Goal: Communication & Community: Answer question/provide support

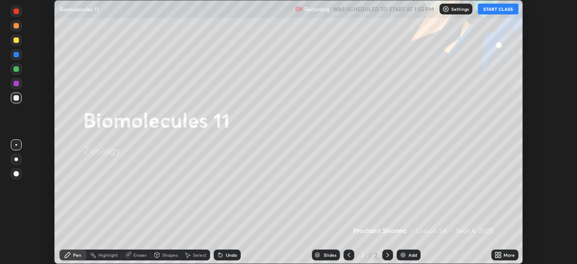
scroll to position [264, 577]
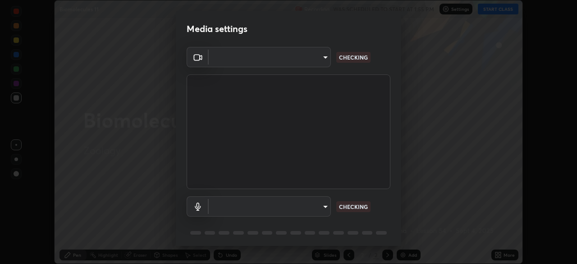
click at [322, 211] on body "Erase all Biomolecules 11 Recording WAS SCHEDULED TO START AT 1:55 PM Settings …" at bounding box center [288, 132] width 577 height 264
type input "05730faa116fe893cb3bfff37bc48e03cda79a540a9a2906e08a5a6a13fc8772"
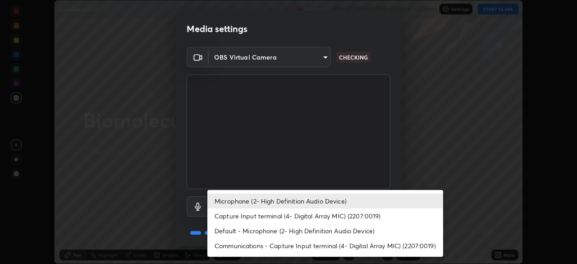
click at [323, 229] on li "Default - Microphone (2- High Definition Audio Device)" at bounding box center [325, 230] width 236 height 15
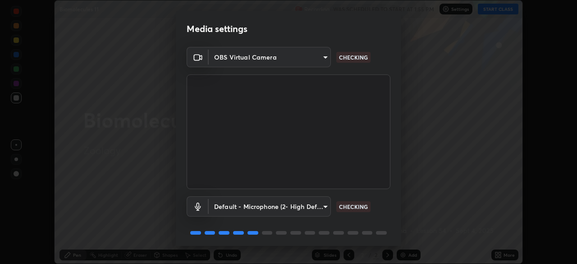
click at [322, 211] on body "Erase all Biomolecules 11 Recording WAS SCHEDULED TO START AT 1:55 PM Settings …" at bounding box center [288, 132] width 577 height 264
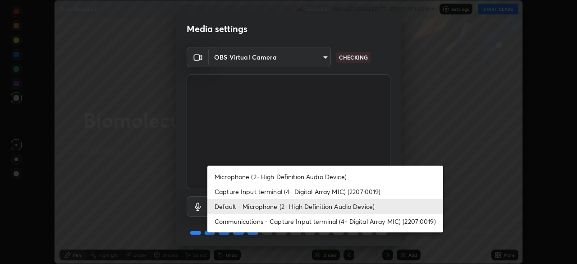
click at [308, 178] on li "Microphone (2- High Definition Audio Device)" at bounding box center [325, 176] width 236 height 15
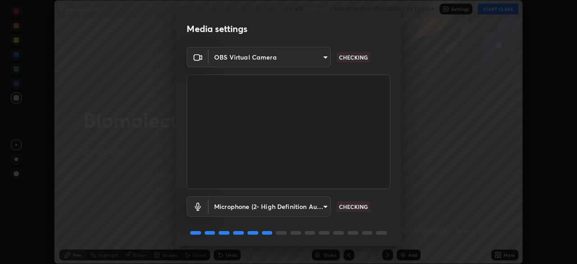
type input "6f8f5a1267a745d66c66f0d583e94eb6ebd6a1f95b6808f0f32eb4b6e3dea08a"
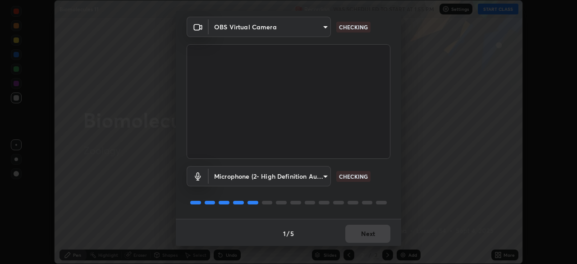
scroll to position [32, 0]
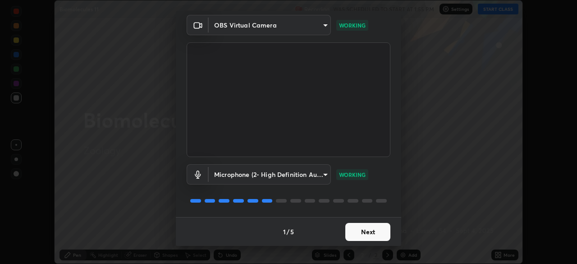
click at [372, 231] on button "Next" at bounding box center [367, 232] width 45 height 18
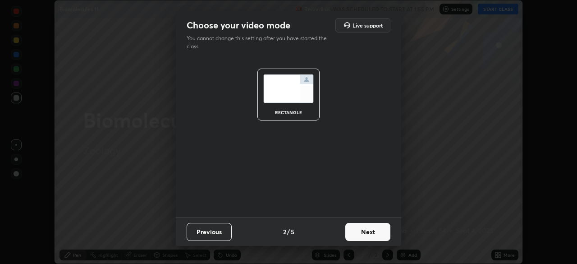
click at [372, 231] on button "Next" at bounding box center [367, 232] width 45 height 18
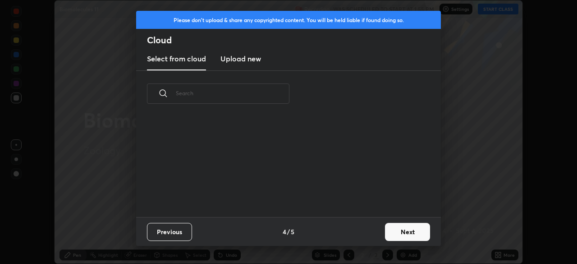
click at [387, 233] on button "Next" at bounding box center [407, 232] width 45 height 18
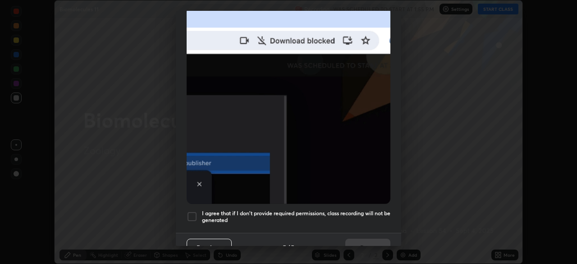
click at [192, 212] on div at bounding box center [192, 216] width 11 height 11
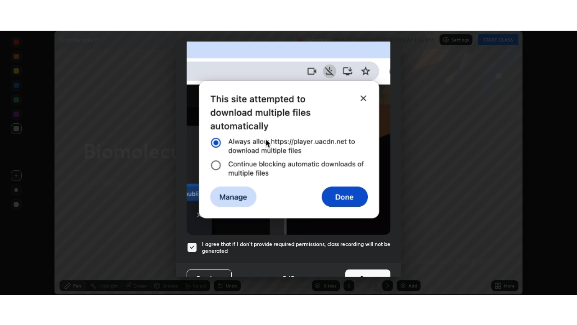
scroll to position [216, 0]
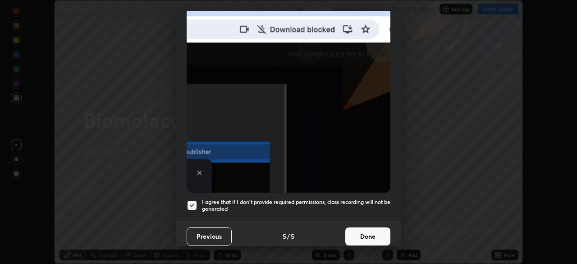
click at [369, 232] on button "Done" at bounding box center [367, 236] width 45 height 18
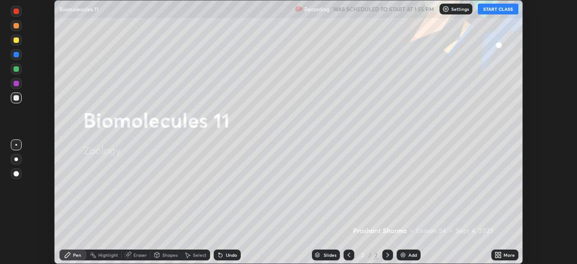
click at [503, 256] on div "More" at bounding box center [505, 254] width 27 height 11
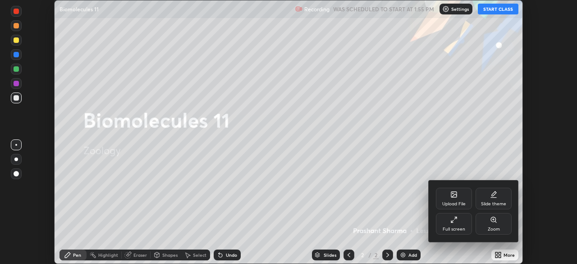
click at [495, 197] on icon at bounding box center [493, 194] width 7 height 7
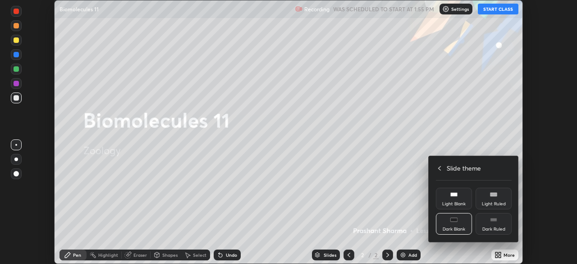
click at [461, 227] on div "Dark Blank" at bounding box center [454, 229] width 23 height 5
click at [455, 167] on h4 "Slide theme" at bounding box center [464, 167] width 34 height 9
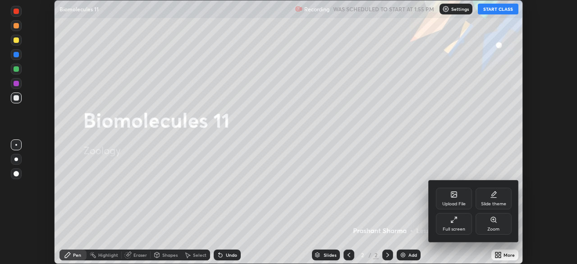
click at [460, 222] on div "Full screen" at bounding box center [454, 224] width 36 height 22
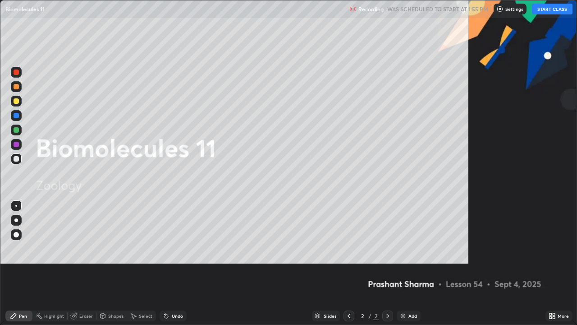
scroll to position [325, 577]
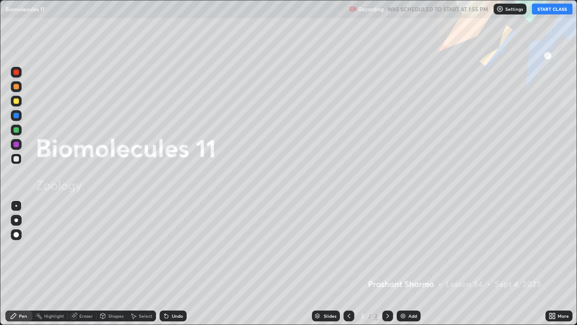
click at [413, 263] on div "Add" at bounding box center [413, 315] width 9 height 5
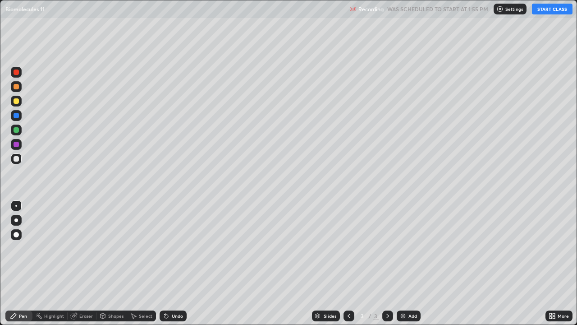
click at [546, 8] on button "START CLASS" at bounding box center [552, 9] width 41 height 11
click at [19, 162] on div at bounding box center [16, 158] width 11 height 11
click at [16, 157] on div at bounding box center [16, 158] width 5 height 5
click at [16, 101] on div at bounding box center [16, 100] width 5 height 5
click at [172, 263] on div "Undo" at bounding box center [173, 315] width 27 height 11
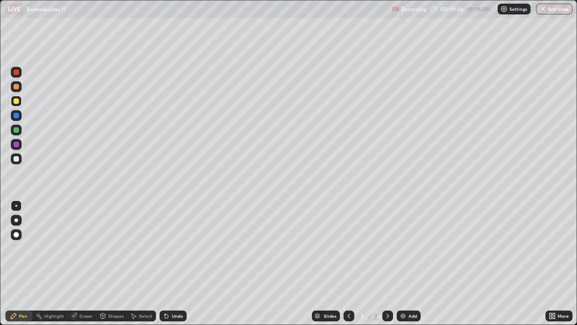
click at [173, 263] on div "Undo" at bounding box center [173, 315] width 27 height 11
click at [147, 263] on div "Select" at bounding box center [141, 315] width 29 height 11
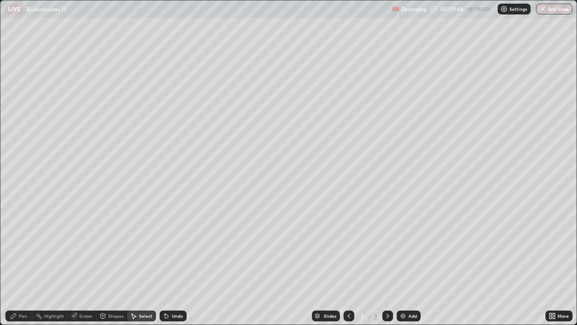
click at [85, 263] on div "Eraser" at bounding box center [86, 315] width 14 height 5
click at [21, 263] on div "Pen" at bounding box center [23, 315] width 8 height 5
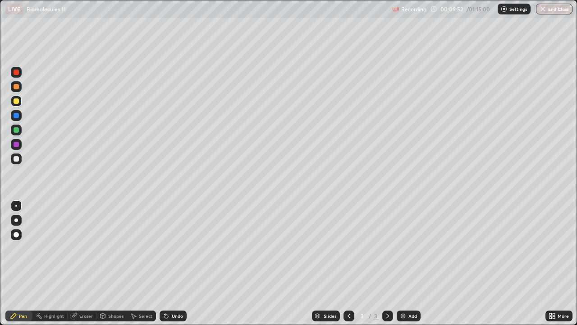
click at [87, 263] on div "Eraser" at bounding box center [86, 315] width 14 height 5
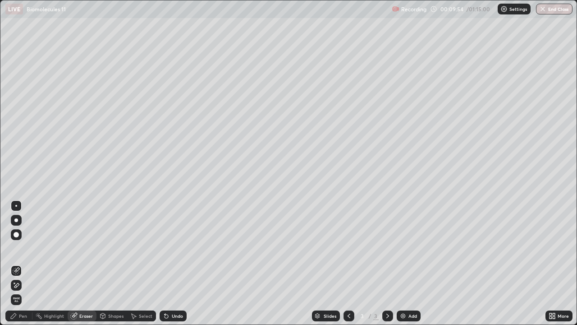
click at [22, 263] on div "Pen" at bounding box center [18, 315] width 27 height 11
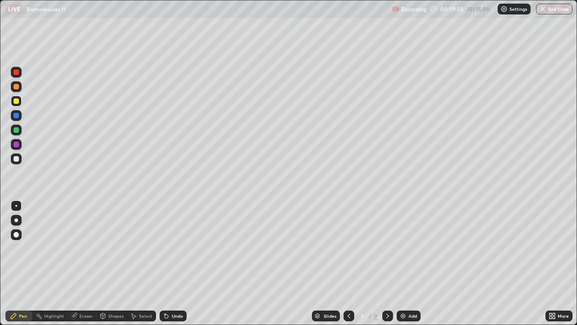
click at [143, 263] on div "Select" at bounding box center [146, 315] width 14 height 5
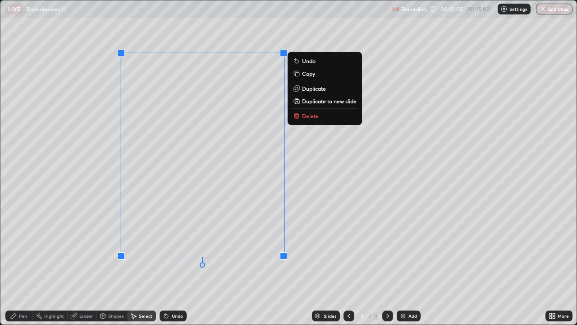
click at [175, 263] on div "0 ° Undo Copy Duplicate Duplicate to new slide Delete" at bounding box center [288, 162] width 576 height 324
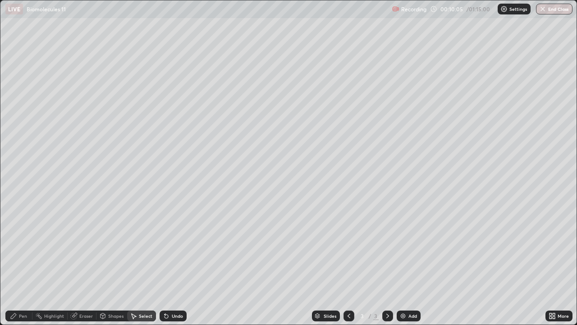
click at [175, 263] on div "Undo" at bounding box center [177, 315] width 11 height 5
click at [144, 263] on div "Select" at bounding box center [146, 315] width 14 height 5
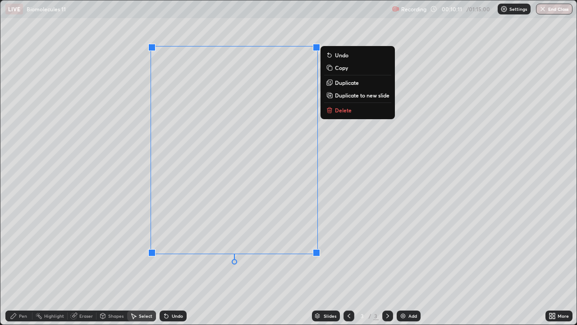
click at [127, 193] on div "0 ° Undo Copy Duplicate Duplicate to new slide Delete" at bounding box center [288, 162] width 576 height 324
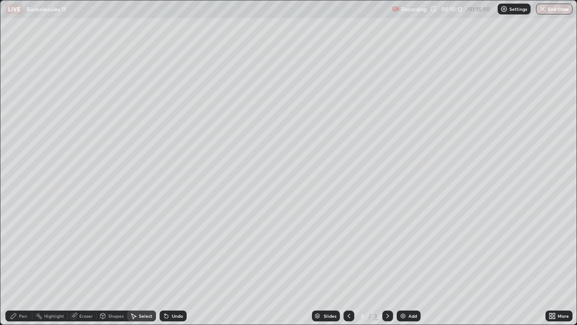
click at [48, 263] on div "Highlight" at bounding box center [54, 315] width 20 height 5
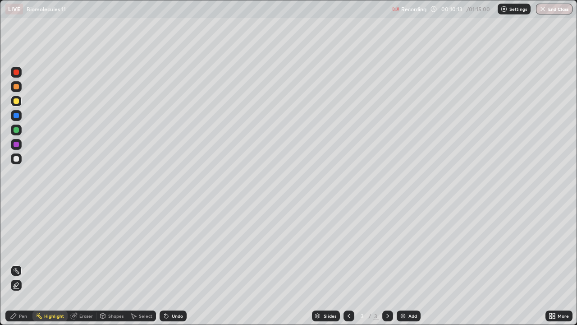
click at [86, 263] on div "Eraser" at bounding box center [86, 315] width 14 height 5
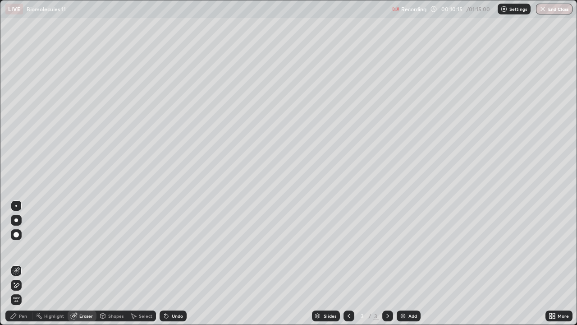
click at [25, 263] on div "Pen" at bounding box center [23, 315] width 8 height 5
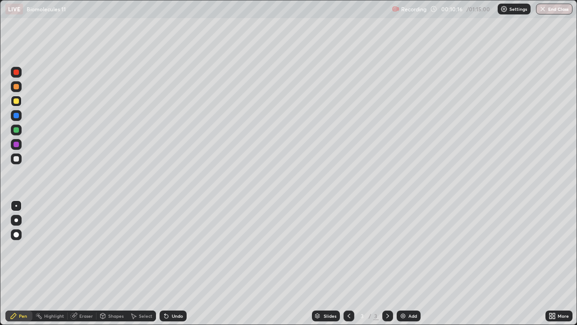
click at [15, 155] on div at bounding box center [16, 158] width 11 height 11
click at [83, 263] on div "Eraser" at bounding box center [86, 315] width 14 height 5
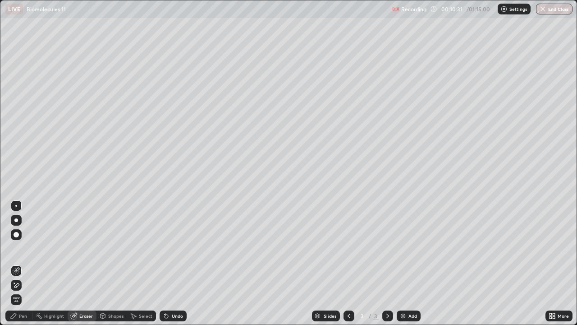
click at [20, 263] on div "Pen" at bounding box center [23, 315] width 8 height 5
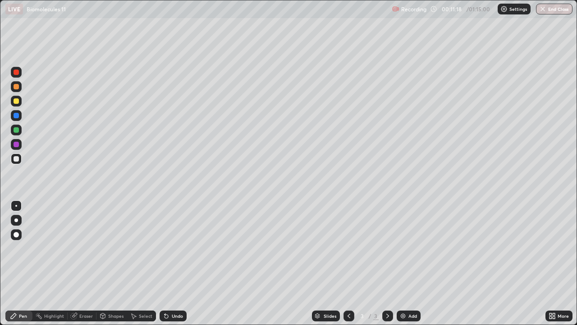
click at [143, 263] on div "Select" at bounding box center [146, 315] width 14 height 5
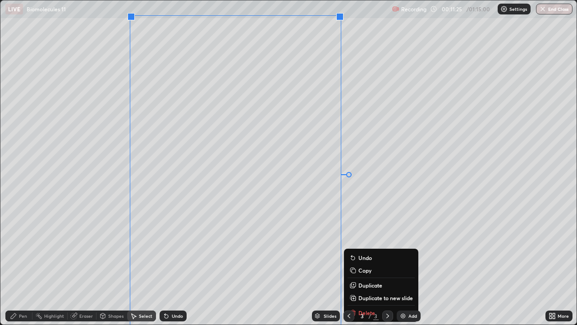
click at [114, 174] on div "0 ° Undo Copy Duplicate Duplicate to new slide Delete" at bounding box center [288, 162] width 576 height 324
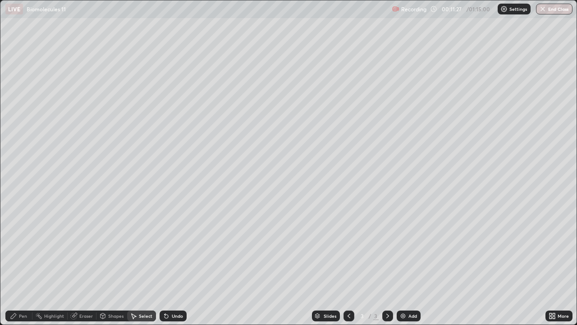
click at [21, 263] on div "Pen" at bounding box center [23, 315] width 8 height 5
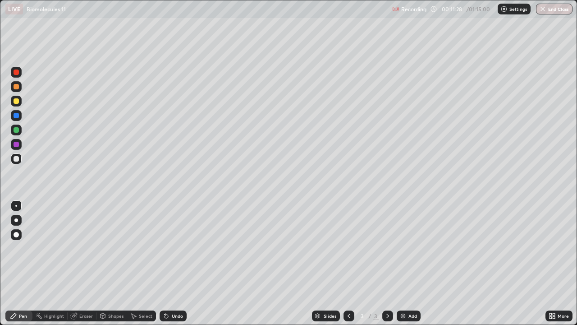
click at [15, 99] on div at bounding box center [16, 100] width 5 height 5
click at [17, 160] on div at bounding box center [16, 158] width 5 height 5
click at [15, 142] on div at bounding box center [16, 144] width 5 height 5
click at [15, 232] on div at bounding box center [16, 234] width 5 height 5
click at [174, 263] on div "Undo" at bounding box center [177, 315] width 11 height 5
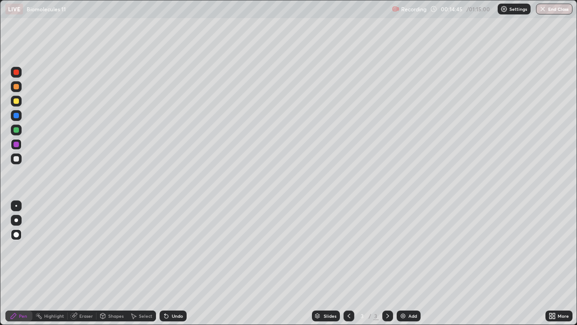
click at [173, 263] on div "Undo" at bounding box center [177, 315] width 11 height 5
click at [173, 263] on div "Undo" at bounding box center [173, 315] width 27 height 11
click at [175, 263] on div "Undo" at bounding box center [177, 315] width 11 height 5
click at [411, 263] on div "Add" at bounding box center [409, 315] width 24 height 11
click at [16, 158] on div at bounding box center [16, 158] width 5 height 5
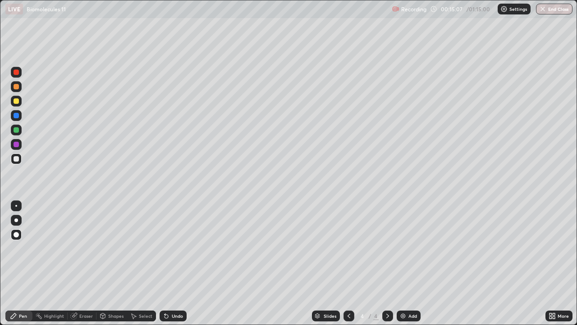
click at [16, 206] on div at bounding box center [16, 206] width 2 height 2
click at [177, 263] on div "Undo" at bounding box center [177, 315] width 11 height 5
click at [115, 263] on div "Shapes" at bounding box center [115, 315] width 15 height 5
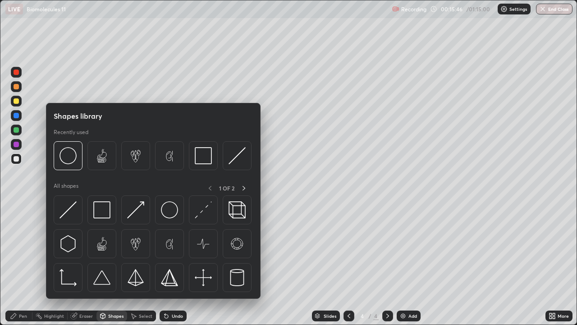
click at [147, 263] on div "Select" at bounding box center [146, 315] width 14 height 5
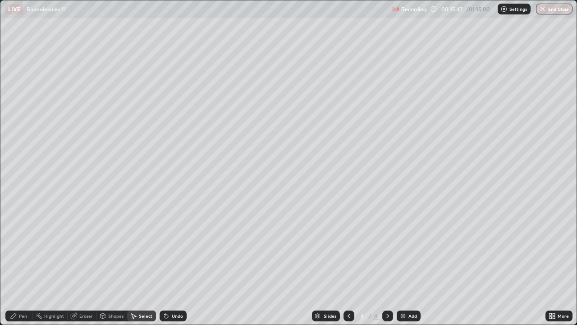
click at [88, 263] on div "Eraser" at bounding box center [86, 315] width 14 height 5
click at [24, 263] on div "Pen" at bounding box center [18, 315] width 27 height 11
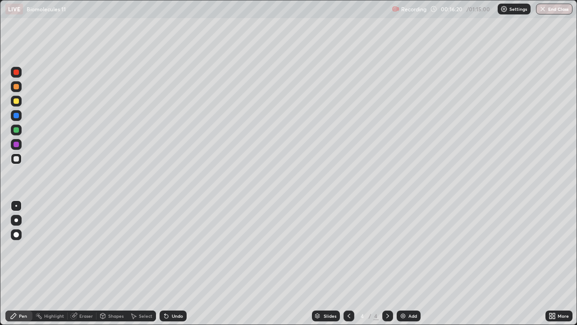
click at [175, 263] on div "Undo" at bounding box center [177, 315] width 11 height 5
click at [409, 263] on div "Add" at bounding box center [409, 315] width 24 height 11
click at [17, 159] on div at bounding box center [16, 158] width 5 height 5
click at [17, 101] on div at bounding box center [16, 100] width 5 height 5
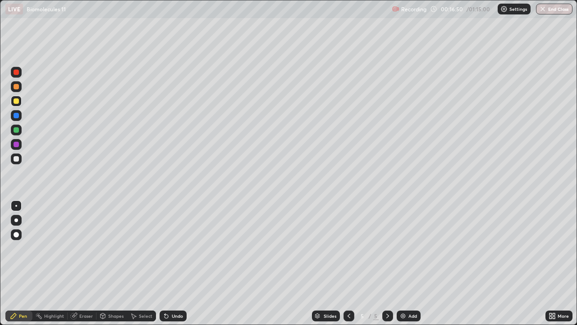
click at [85, 263] on div "Eraser" at bounding box center [86, 315] width 14 height 5
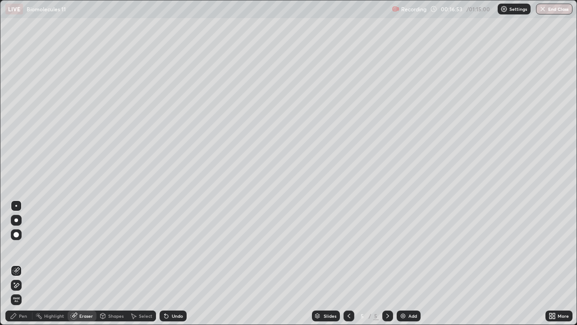
click at [19, 263] on div "Pen" at bounding box center [23, 315] width 8 height 5
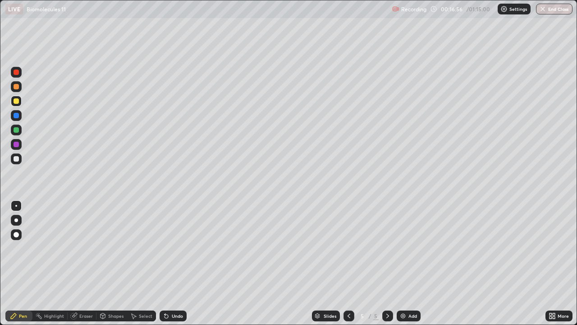
click at [18, 144] on div at bounding box center [16, 144] width 5 height 5
click at [15, 129] on div at bounding box center [16, 129] width 5 height 5
click at [17, 154] on div at bounding box center [16, 158] width 11 height 11
click at [178, 263] on div "Undo" at bounding box center [177, 315] width 11 height 5
click at [180, 263] on div "Undo" at bounding box center [177, 315] width 11 height 5
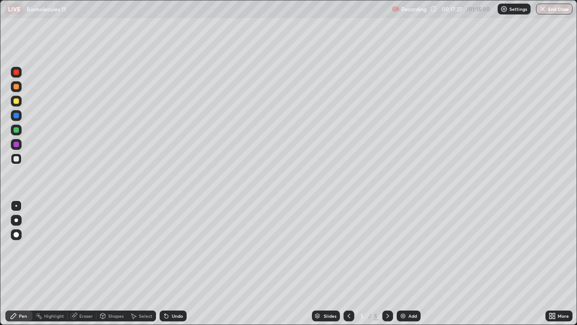
click at [18, 129] on div at bounding box center [16, 129] width 5 height 5
click at [15, 73] on div at bounding box center [16, 71] width 5 height 5
click at [18, 87] on div at bounding box center [16, 86] width 5 height 5
click at [17, 230] on div at bounding box center [16, 234] width 11 height 11
click at [16, 159] on div at bounding box center [16, 158] width 5 height 5
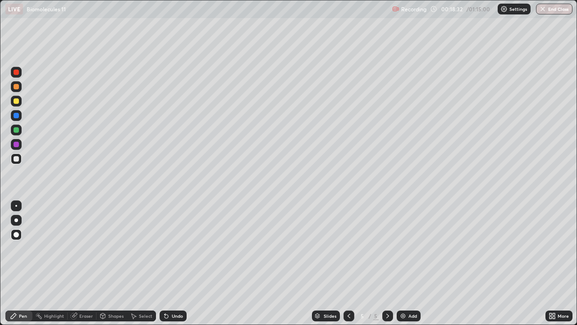
click at [17, 129] on div at bounding box center [16, 129] width 5 height 5
click at [16, 87] on div at bounding box center [16, 86] width 5 height 5
click at [16, 206] on div at bounding box center [16, 206] width 2 height 2
click at [170, 263] on div "Undo" at bounding box center [173, 315] width 27 height 11
click at [16, 158] on div at bounding box center [16, 158] width 5 height 5
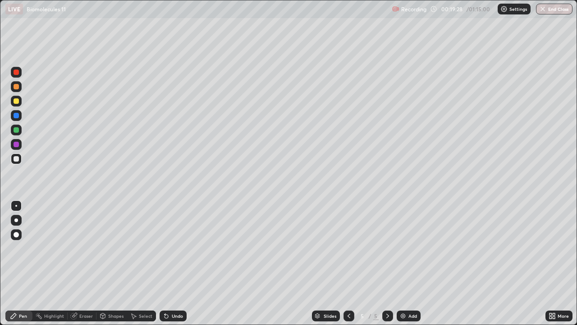
click at [18, 100] on div at bounding box center [16, 100] width 5 height 5
click at [103, 263] on icon at bounding box center [103, 316] width 0 height 3
click at [402, 263] on img at bounding box center [403, 315] width 7 height 7
click at [18, 159] on div at bounding box center [16, 158] width 5 height 5
click at [26, 263] on div "Pen" at bounding box center [23, 315] width 8 height 5
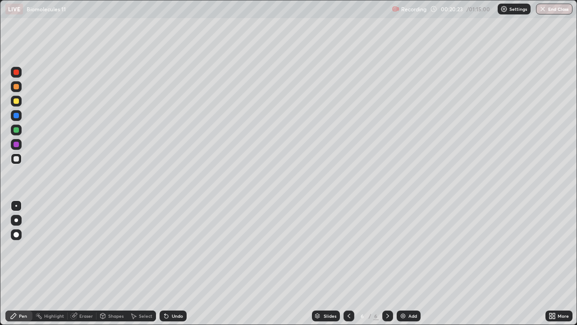
click at [171, 263] on div "Undo" at bounding box center [171, 316] width 31 height 18
click at [175, 263] on div "Undo" at bounding box center [177, 315] width 11 height 5
click at [178, 263] on div "Undo" at bounding box center [177, 315] width 11 height 5
click at [170, 263] on div "Undo" at bounding box center [173, 315] width 27 height 11
click at [143, 263] on div "Select" at bounding box center [146, 315] width 14 height 5
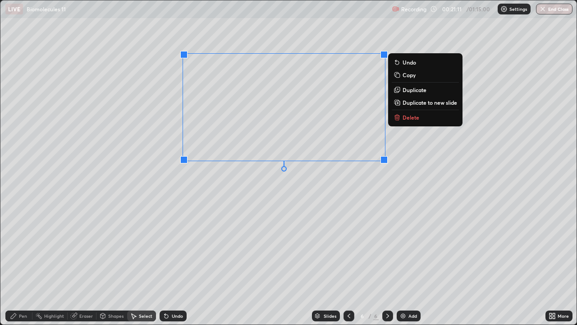
click at [221, 200] on div "0 ° Undo Copy Duplicate Duplicate to new slide Delete" at bounding box center [288, 162] width 576 height 324
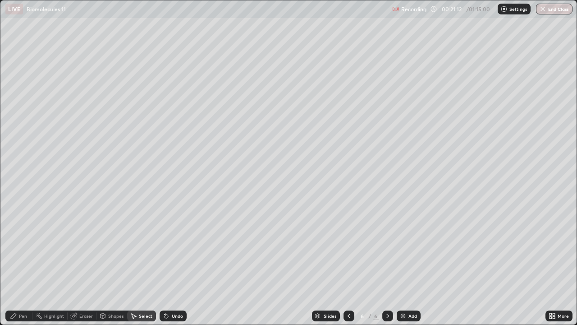
click at [18, 263] on div "Pen" at bounding box center [18, 315] width 27 height 11
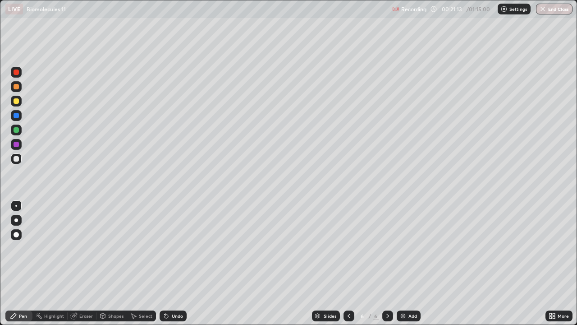
click at [19, 129] on div at bounding box center [16, 129] width 11 height 11
click at [18, 87] on div at bounding box center [16, 86] width 5 height 5
click at [84, 263] on div "Eraser" at bounding box center [86, 315] width 14 height 5
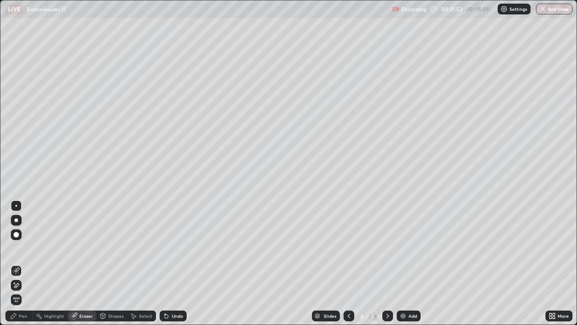
click at [23, 263] on div "Pen" at bounding box center [23, 315] width 8 height 5
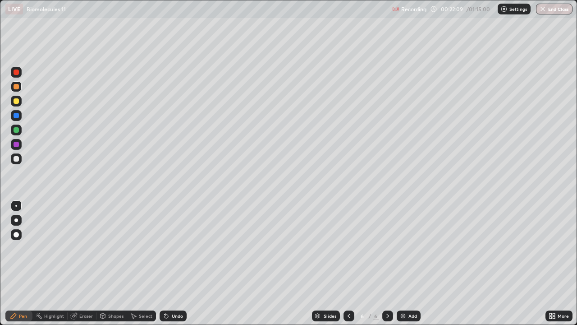
click at [16, 101] on div at bounding box center [16, 100] width 5 height 5
click at [15, 202] on div at bounding box center [16, 205] width 11 height 11
click at [141, 263] on div "Select" at bounding box center [146, 315] width 14 height 5
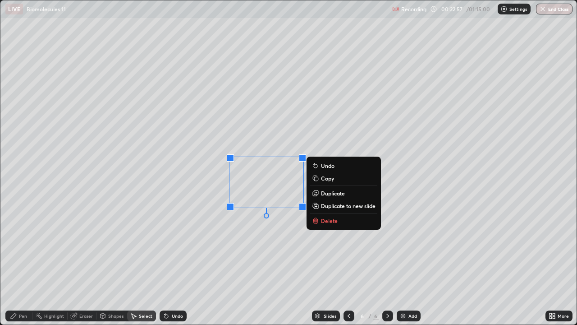
click at [329, 180] on p "Copy" at bounding box center [327, 178] width 13 height 7
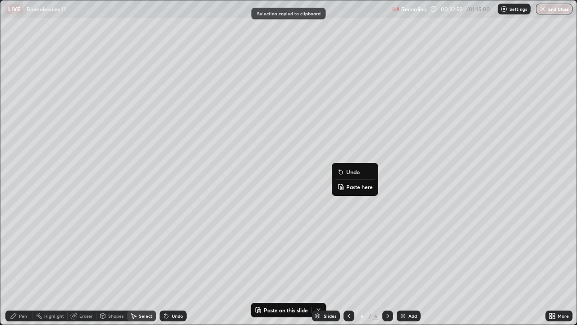
click at [354, 188] on p "Paste here" at bounding box center [359, 186] width 27 height 7
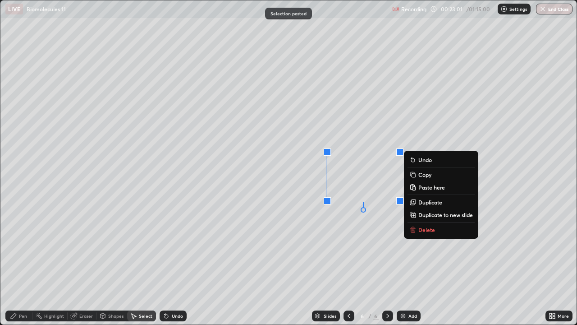
click at [317, 235] on div "0 ° Undo Copy Paste here Duplicate Duplicate to new slide Delete" at bounding box center [288, 162] width 576 height 324
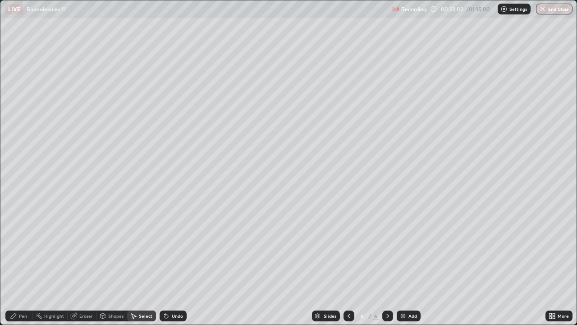
click at [82, 263] on div "Eraser" at bounding box center [86, 315] width 14 height 5
click at [23, 263] on div "Pen" at bounding box center [23, 315] width 8 height 5
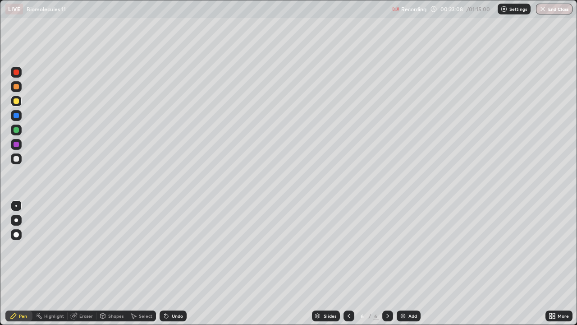
click at [174, 263] on div "Undo" at bounding box center [177, 315] width 11 height 5
click at [172, 263] on div "Undo" at bounding box center [177, 315] width 11 height 5
click at [170, 263] on div "Undo" at bounding box center [173, 315] width 27 height 11
click at [165, 263] on icon at bounding box center [165, 313] width 1 height 1
click at [143, 263] on div "Select" at bounding box center [146, 315] width 14 height 5
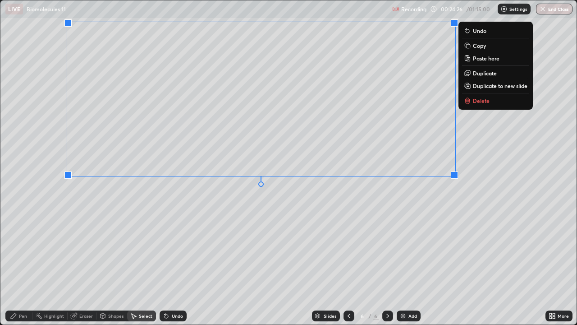
click at [334, 229] on div "0 ° Undo Copy Paste here Duplicate Duplicate to new slide Delete" at bounding box center [288, 162] width 576 height 324
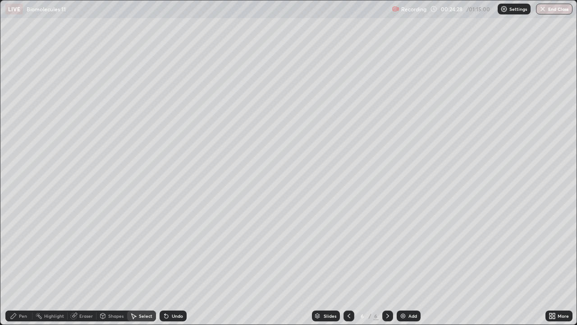
click at [24, 263] on div "Pen" at bounding box center [23, 315] width 8 height 5
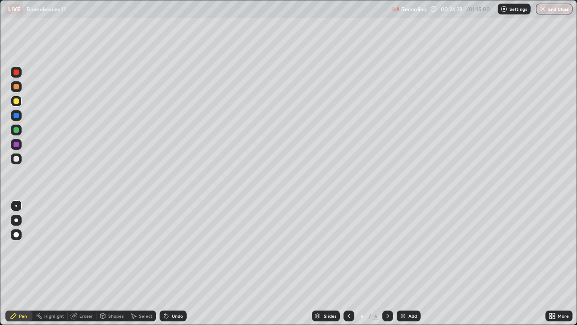
click at [16, 158] on div at bounding box center [16, 158] width 5 height 5
click at [143, 263] on div "Select" at bounding box center [146, 315] width 14 height 5
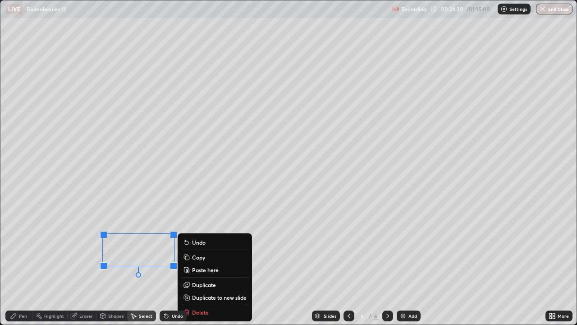
click at [80, 235] on div "0 ° Undo Copy Paste here Duplicate Duplicate to new slide Delete" at bounding box center [288, 162] width 576 height 324
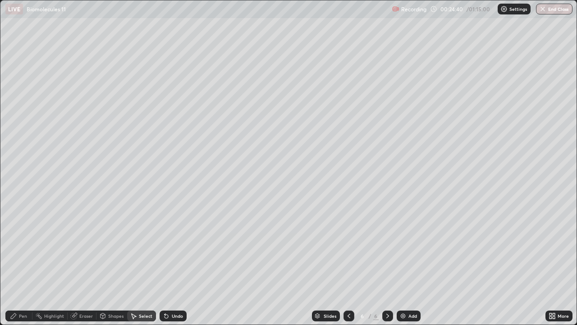
click at [17, 263] on icon at bounding box center [13, 315] width 7 height 7
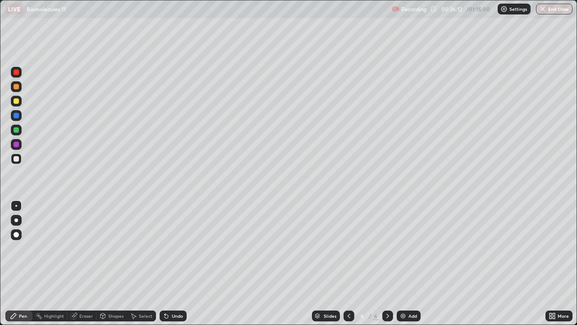
click at [349, 263] on div at bounding box center [349, 316] width 11 height 18
click at [344, 263] on div at bounding box center [349, 315] width 11 height 11
click at [348, 263] on icon at bounding box center [348, 315] width 7 height 7
click at [386, 263] on icon at bounding box center [387, 315] width 7 height 7
click at [348, 263] on div at bounding box center [349, 315] width 11 height 11
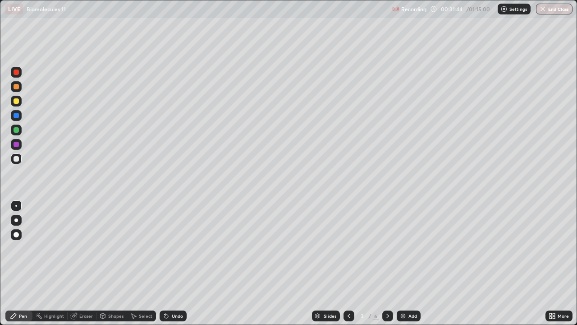
click at [386, 263] on icon at bounding box center [387, 315] width 7 height 7
click at [385, 263] on div at bounding box center [387, 315] width 11 height 11
click at [386, 263] on icon at bounding box center [387, 315] width 3 height 5
click at [348, 263] on icon at bounding box center [348, 315] width 7 height 7
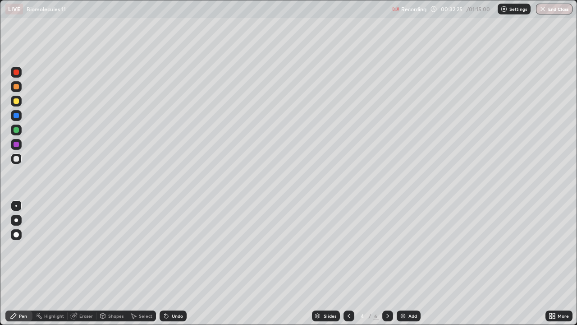
click at [348, 263] on icon at bounding box center [348, 315] width 7 height 7
click at [387, 263] on icon at bounding box center [387, 315] width 7 height 7
click at [386, 263] on icon at bounding box center [387, 315] width 7 height 7
click at [348, 263] on icon at bounding box center [348, 315] width 7 height 7
click at [385, 263] on icon at bounding box center [387, 315] width 7 height 7
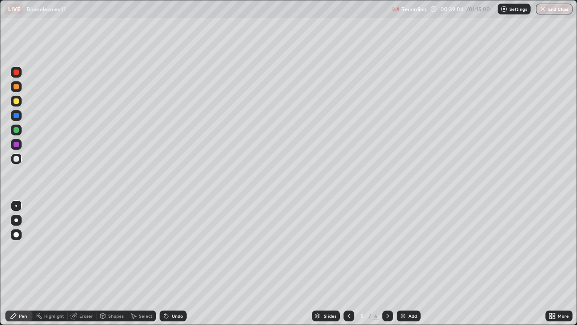
click at [388, 263] on icon at bounding box center [387, 315] width 7 height 7
click at [348, 263] on div at bounding box center [349, 315] width 11 height 11
click at [387, 263] on icon at bounding box center [387, 315] width 7 height 7
click at [410, 263] on div "Add" at bounding box center [413, 315] width 9 height 5
click at [15, 158] on div at bounding box center [16, 158] width 5 height 5
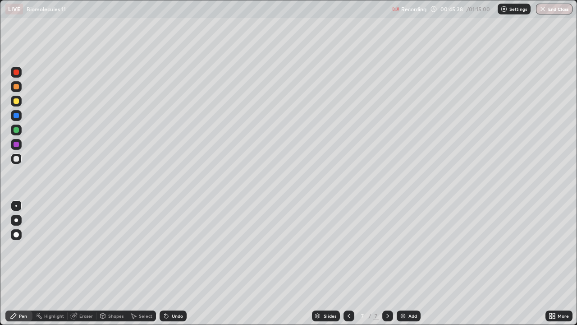
click at [18, 101] on div at bounding box center [16, 100] width 5 height 5
click at [16, 90] on div at bounding box center [16, 86] width 11 height 11
click at [143, 263] on div "Select" at bounding box center [146, 315] width 14 height 5
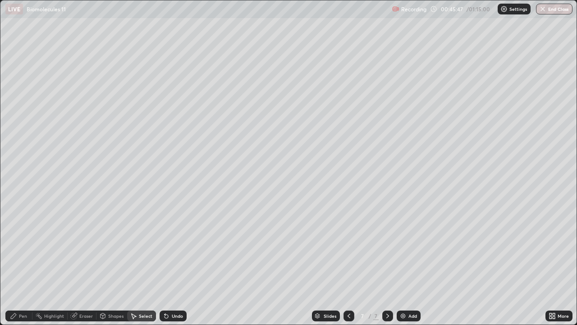
click at [87, 263] on div "Eraser" at bounding box center [86, 315] width 14 height 5
click at [83, 263] on div "Eraser" at bounding box center [82, 315] width 29 height 11
click at [80, 263] on div "Eraser" at bounding box center [86, 315] width 14 height 5
click at [16, 263] on icon at bounding box center [13, 315] width 7 height 7
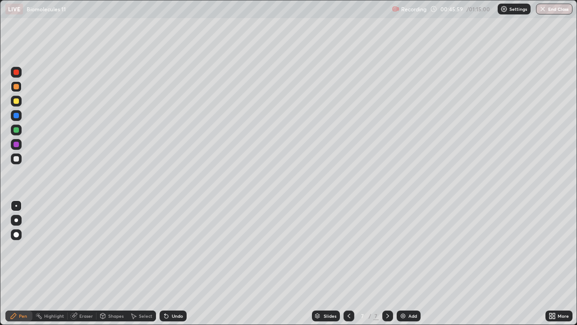
click at [17, 234] on div at bounding box center [16, 234] width 5 height 5
click at [15, 159] on div at bounding box center [16, 158] width 5 height 5
click at [16, 206] on div at bounding box center [16, 206] width 2 height 2
click at [173, 263] on div "Undo" at bounding box center [177, 315] width 11 height 5
click at [171, 263] on div "Undo" at bounding box center [173, 315] width 27 height 11
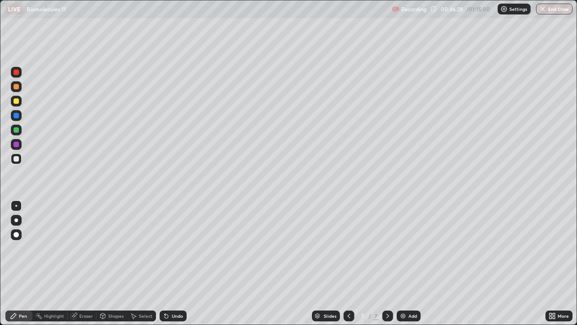
click at [15, 130] on div at bounding box center [16, 129] width 5 height 5
click at [15, 158] on div at bounding box center [16, 158] width 5 height 5
click at [16, 163] on div at bounding box center [16, 158] width 11 height 11
click at [15, 129] on div at bounding box center [16, 129] width 5 height 5
click at [19, 231] on div at bounding box center [16, 234] width 11 height 11
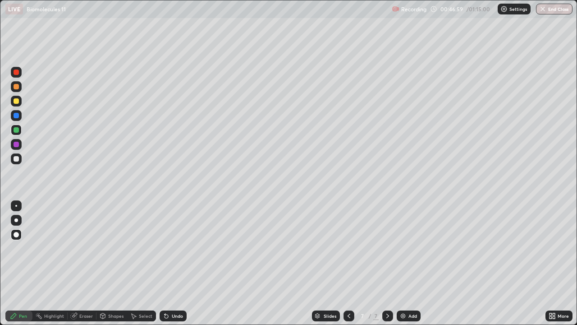
click at [173, 263] on div "Undo" at bounding box center [177, 315] width 11 height 5
click at [170, 263] on div "Undo" at bounding box center [173, 315] width 27 height 11
click at [172, 263] on div "Undo" at bounding box center [177, 315] width 11 height 5
click at [16, 86] on div at bounding box center [16, 86] width 5 height 5
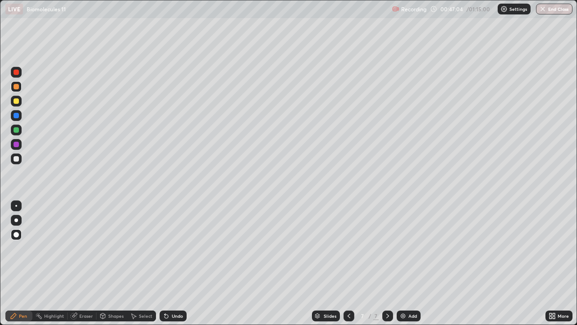
click at [16, 206] on div at bounding box center [16, 206] width 2 height 2
click at [14, 157] on div at bounding box center [16, 158] width 5 height 5
click at [15, 115] on div at bounding box center [16, 115] width 5 height 5
click at [178, 263] on div "Undo" at bounding box center [177, 315] width 11 height 5
click at [15, 101] on div at bounding box center [16, 100] width 5 height 5
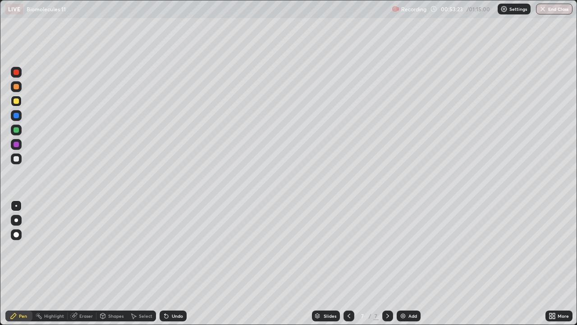
click at [80, 263] on div "Eraser" at bounding box center [86, 315] width 14 height 5
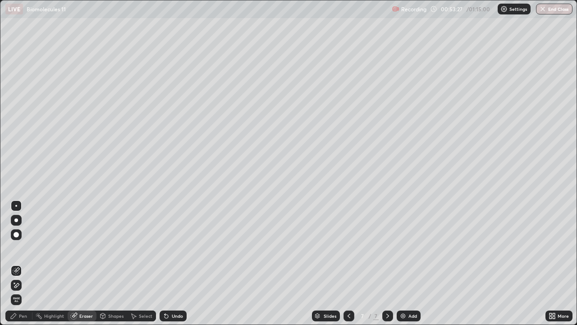
click at [23, 263] on div "Pen" at bounding box center [23, 315] width 8 height 5
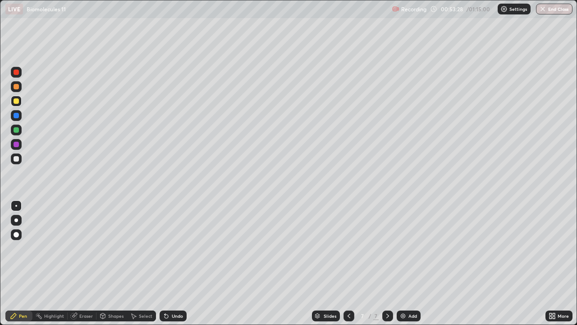
click at [15, 128] on div at bounding box center [16, 129] width 5 height 5
click at [15, 143] on div at bounding box center [16, 144] width 5 height 5
click at [17, 234] on div at bounding box center [16, 234] width 5 height 5
click at [175, 263] on div "Undo" at bounding box center [177, 315] width 11 height 5
click at [166, 263] on div "Undo" at bounding box center [171, 316] width 31 height 18
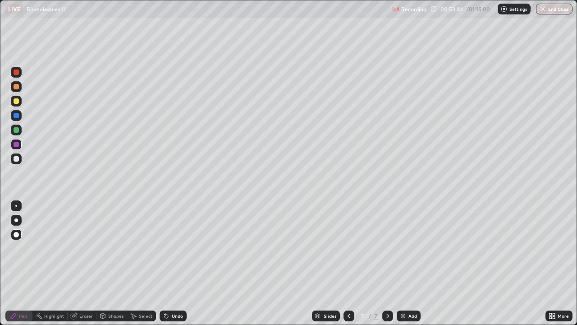
click at [177, 263] on div "Undo" at bounding box center [177, 315] width 11 height 5
click at [23, 263] on div "Pen" at bounding box center [23, 315] width 8 height 5
click at [50, 263] on div "Highlight" at bounding box center [54, 315] width 20 height 5
click at [21, 263] on div "Pen" at bounding box center [23, 315] width 8 height 5
click at [17, 154] on div at bounding box center [16, 158] width 11 height 11
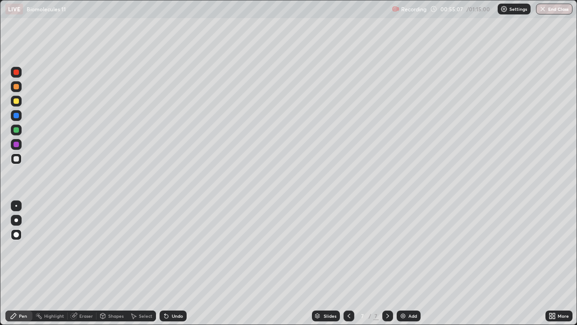
click at [172, 263] on div "Undo" at bounding box center [177, 315] width 11 height 5
click at [180, 263] on div "Undo" at bounding box center [177, 315] width 11 height 5
click at [175, 263] on div "Undo" at bounding box center [177, 315] width 11 height 5
click at [173, 263] on div "Undo" at bounding box center [177, 315] width 11 height 5
click at [177, 263] on div "Undo" at bounding box center [177, 315] width 11 height 5
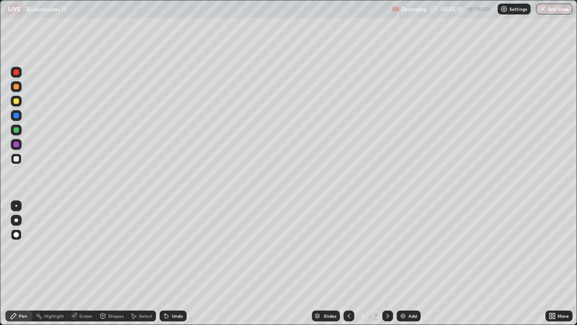
click at [178, 263] on div "Undo" at bounding box center [177, 315] width 11 height 5
click at [179, 263] on div "Undo" at bounding box center [177, 315] width 11 height 5
click at [176, 263] on div "Undo" at bounding box center [177, 315] width 11 height 5
click at [84, 263] on div "Eraser" at bounding box center [86, 315] width 14 height 5
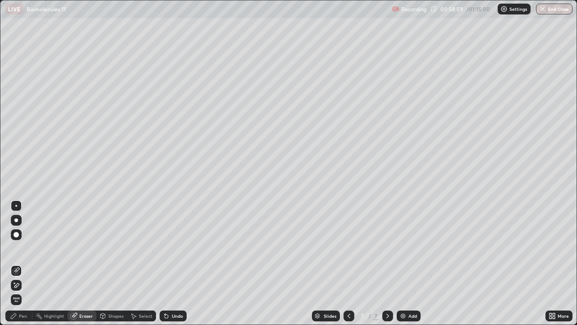
click at [19, 263] on div "Pen" at bounding box center [23, 315] width 8 height 5
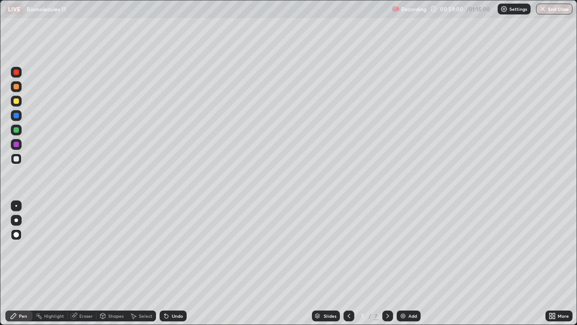
click at [17, 102] on div at bounding box center [16, 100] width 5 height 5
click at [548, 9] on button "End Class" at bounding box center [555, 9] width 36 height 11
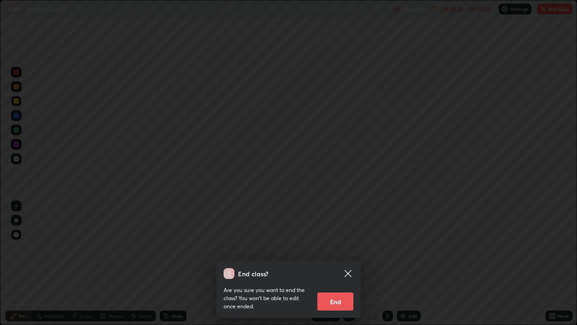
click at [339, 263] on button "End" at bounding box center [335, 301] width 36 height 18
